Goal: Navigation & Orientation: Find specific page/section

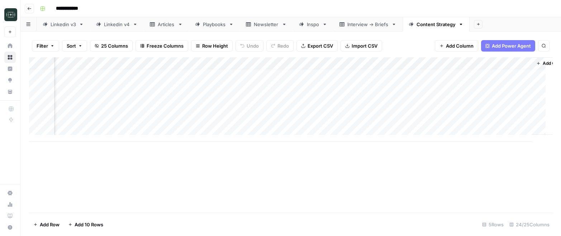
scroll to position [7, 1315]
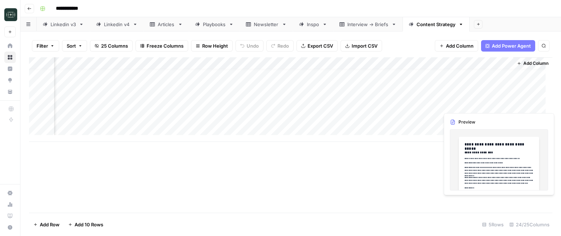
click at [468, 104] on div "Add Column" at bounding box center [290, 99] width 523 height 85
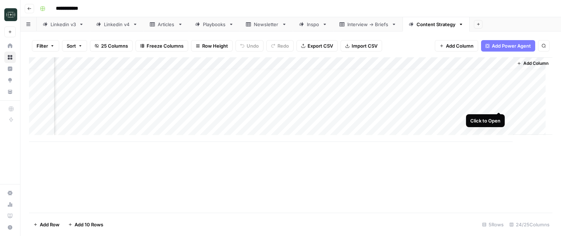
click at [498, 105] on div "Add Column" at bounding box center [290, 99] width 523 height 85
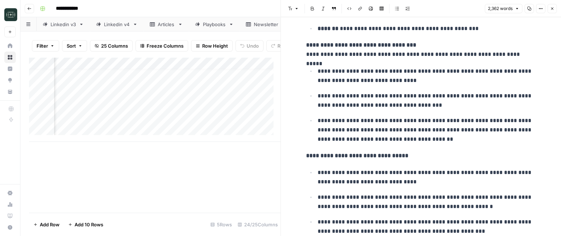
scroll to position [2959, 0]
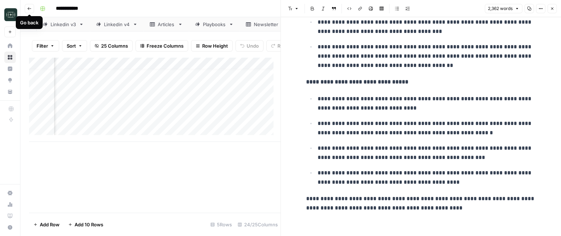
click at [28, 9] on icon "button" at bounding box center [29, 8] width 4 height 4
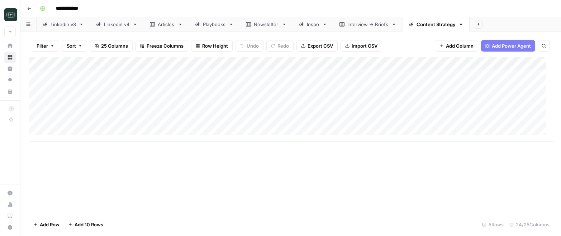
scroll to position [7, 0]
click at [27, 10] on icon "button" at bounding box center [29, 8] width 4 height 4
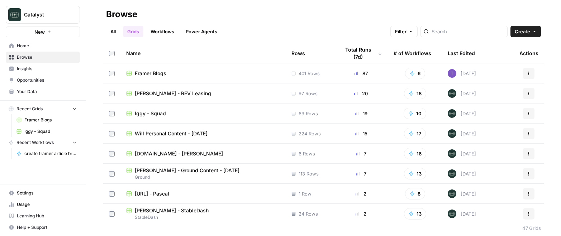
click at [161, 94] on span "[PERSON_NAME] - REV Leasing" at bounding box center [173, 93] width 76 height 7
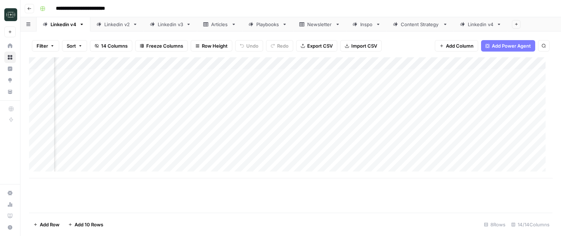
scroll to position [0, 596]
click at [415, 26] on div "Content Strategy" at bounding box center [420, 24] width 39 height 7
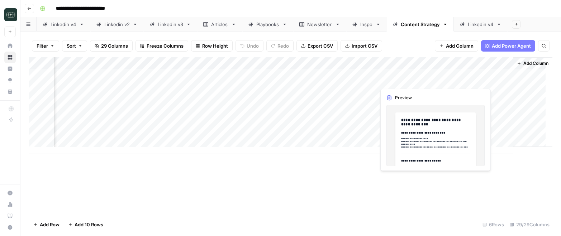
scroll to position [0, 1603]
